Goal: Find specific page/section: Find specific page/section

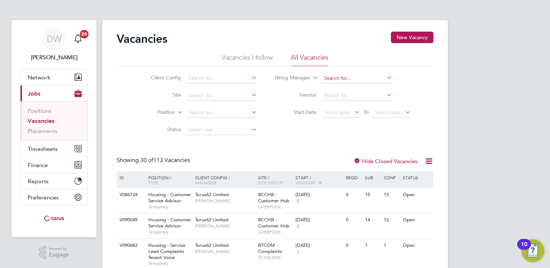
click at [329, 81] on input at bounding box center [356, 78] width 71 height 10
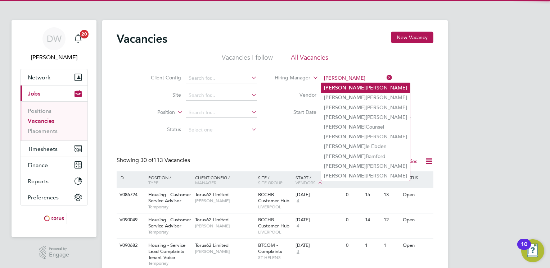
click at [331, 87] on b "[PERSON_NAME]" at bounding box center [345, 88] width 42 height 6
type input "[PERSON_NAME]"
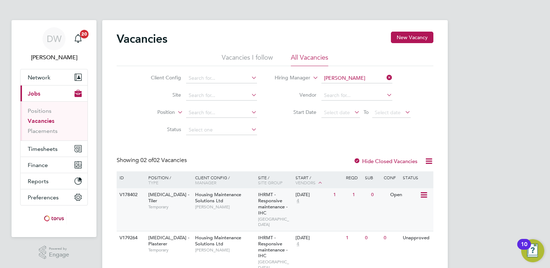
scroll to position [21, 0]
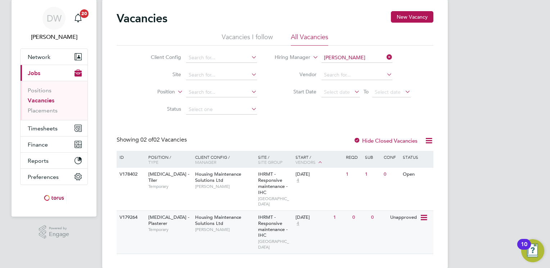
click at [220, 217] on span "Housing Maintenance Solutions Ltd" at bounding box center [218, 220] width 46 height 12
click at [359, 57] on div "Vacancies I follow All Vacancies Client Config Site Position Status Hiring Mana…" at bounding box center [275, 76] width 317 height 86
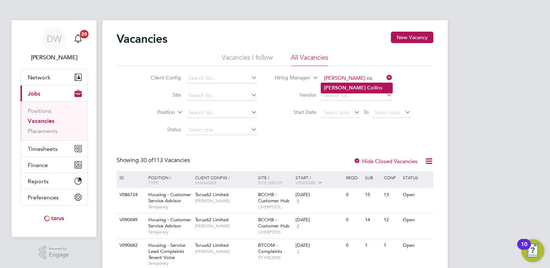
click at [340, 87] on li "[PERSON_NAME] Co llins" at bounding box center [356, 88] width 71 height 10
type input "[PERSON_NAME]"
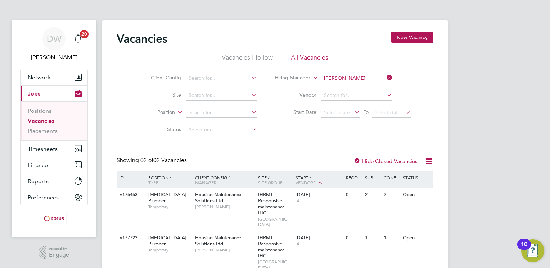
scroll to position [21, 0]
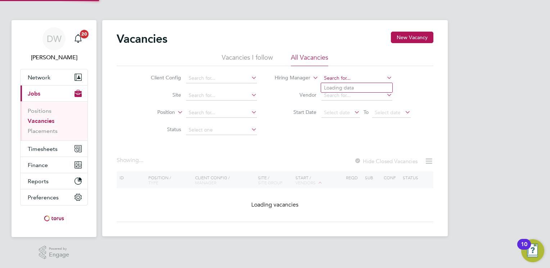
click at [357, 59] on div "Vacancies I follow All Vacancies Client Config Site Position Status Hiring Mana…" at bounding box center [275, 96] width 317 height 86
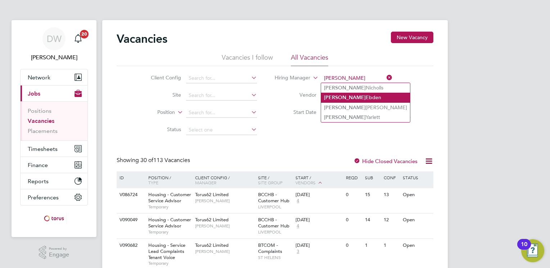
click at [348, 98] on li "[PERSON_NAME]" at bounding box center [365, 98] width 89 height 10
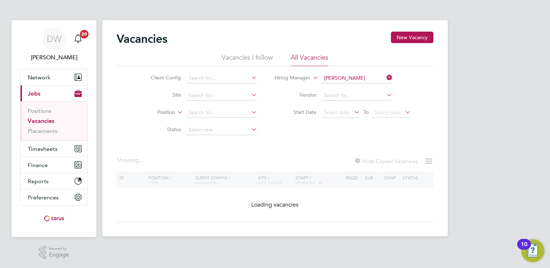
type input "[PERSON_NAME]"
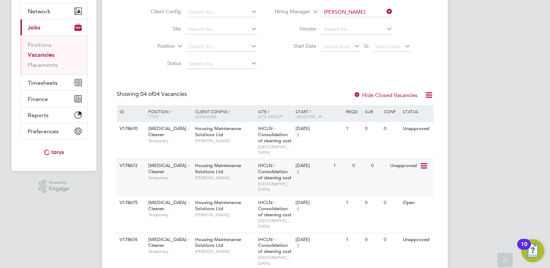
scroll to position [66, 0]
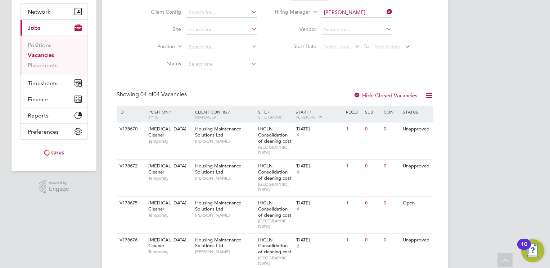
click at [357, 93] on div at bounding box center [356, 95] width 7 height 7
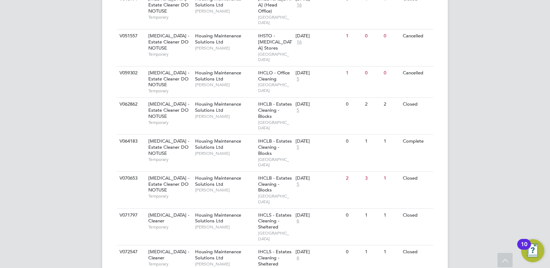
scroll to position [840, 0]
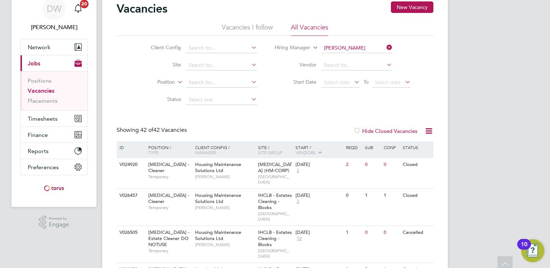
scroll to position [0, 0]
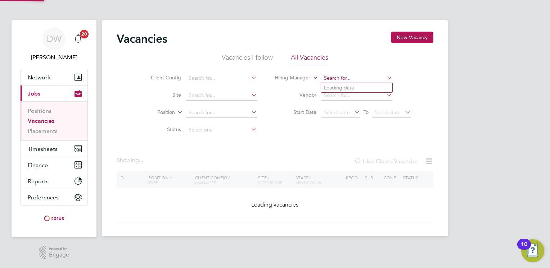
click at [358, 74] on input at bounding box center [356, 78] width 71 height 10
type input "t"
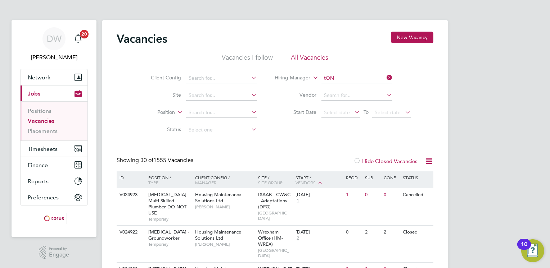
click at [338, 97] on li "Ton y [PERSON_NAME]" at bounding box center [356, 98] width 71 height 10
type input "[PERSON_NAME]"
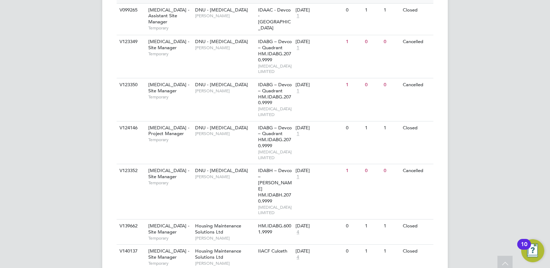
scroll to position [381, 0]
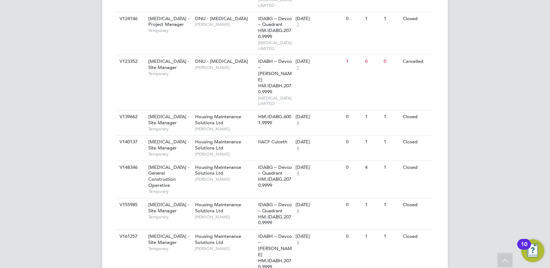
click at [408, 231] on li "View Details" at bounding box center [406, 234] width 42 height 10
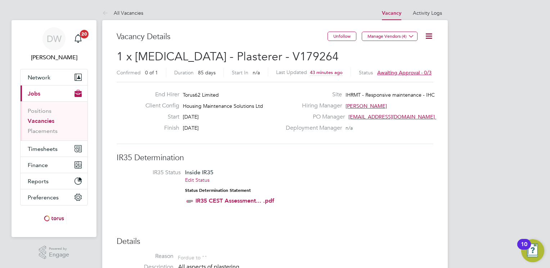
click at [429, 36] on icon at bounding box center [428, 36] width 9 height 9
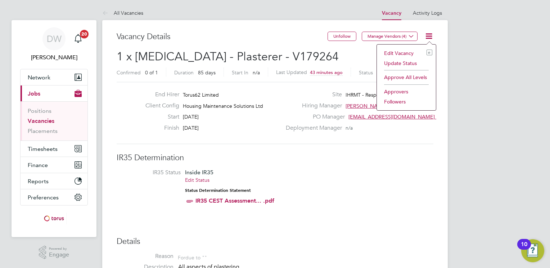
click at [393, 52] on li "Edit Vacancy e" at bounding box center [406, 53] width 52 height 10
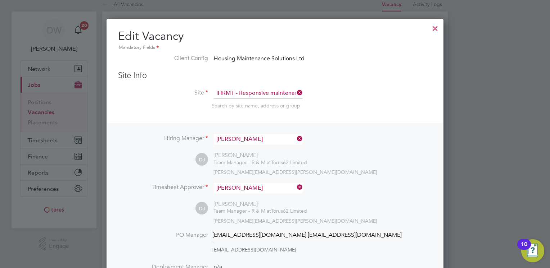
scroll to position [8, 0]
click at [432, 22] on div at bounding box center [435, 27] width 13 height 13
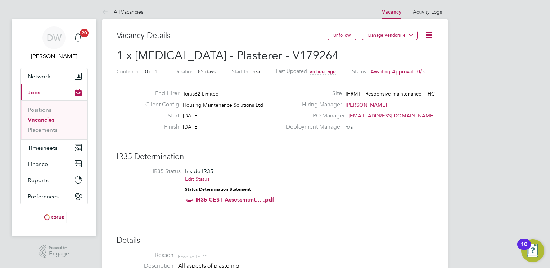
scroll to position [0, 0]
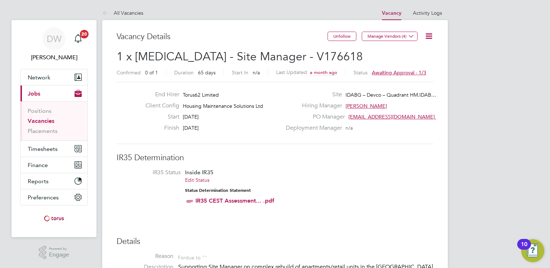
click at [44, 119] on link "Vacancies" at bounding box center [41, 121] width 27 height 7
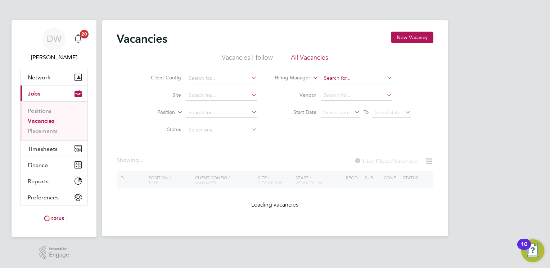
click at [343, 80] on input at bounding box center [356, 78] width 71 height 10
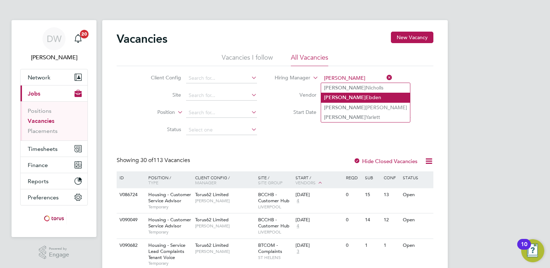
click at [346, 95] on li "[PERSON_NAME]" at bounding box center [365, 98] width 89 height 10
type input "[PERSON_NAME]"
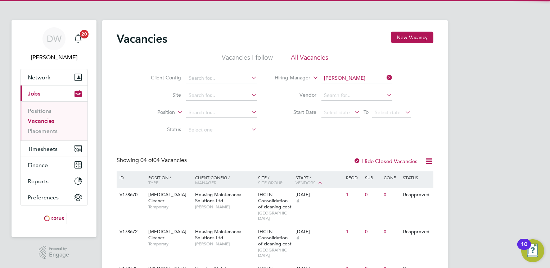
scroll to position [71, 0]
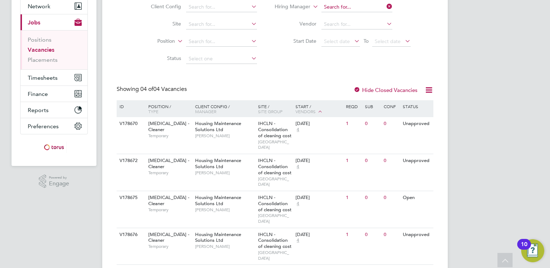
click at [361, 7] on app-barbie "Vacancies New Vacancy Vacancies I follow All Vacancies Client Config Site Posit…" at bounding box center [274, 104] width 345 height 351
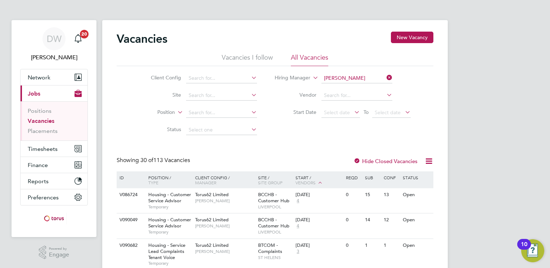
click at [345, 116] on li "Karl Sandford" at bounding box center [367, 118] width 93 height 10
type input "Karl Sandford"
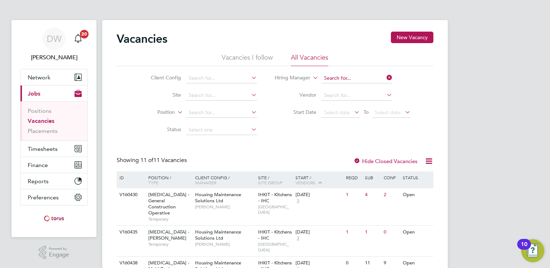
click at [357, 78] on input at bounding box center [356, 78] width 71 height 10
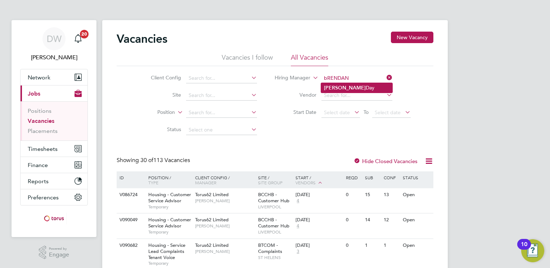
click at [343, 88] on b "Brendan" at bounding box center [345, 88] width 42 height 6
type input "Brendan Day"
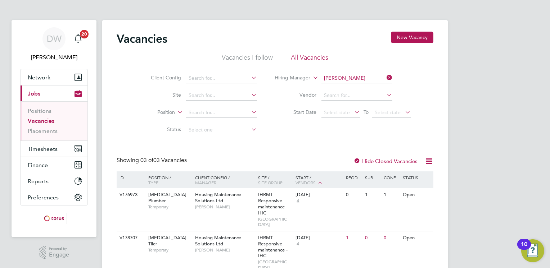
click at [279, 70] on li "Hiring Manager Brendan Day" at bounding box center [343, 78] width 154 height 17
